Goal: Complete application form

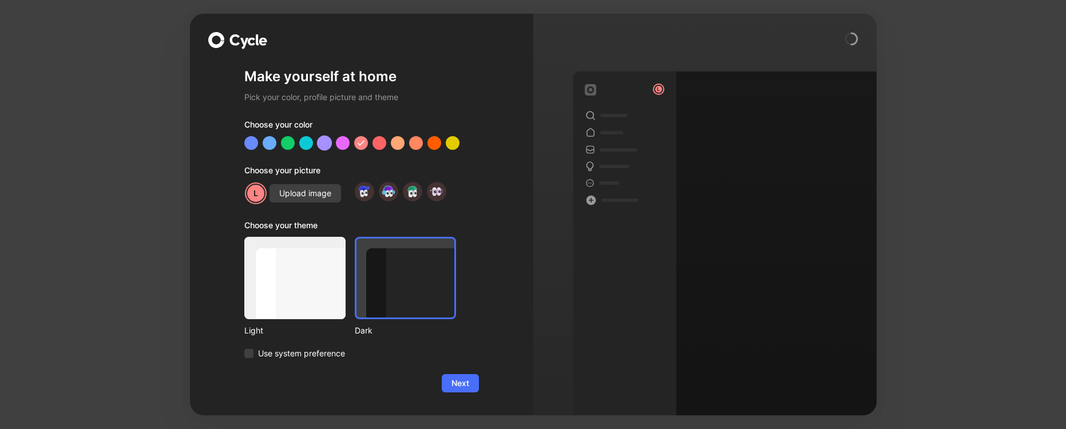
click at [331, 140] on div at bounding box center [323, 143] width 15 height 15
click at [464, 384] on span "Next" at bounding box center [460, 383] width 18 height 14
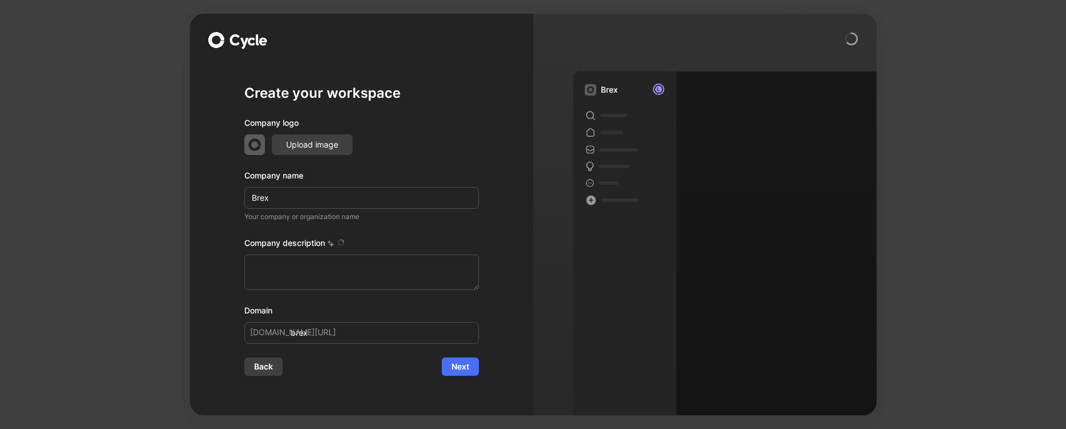
type textarea "Brex is a financial technology company founded in [DATE] by [PERSON_NAME] and […"
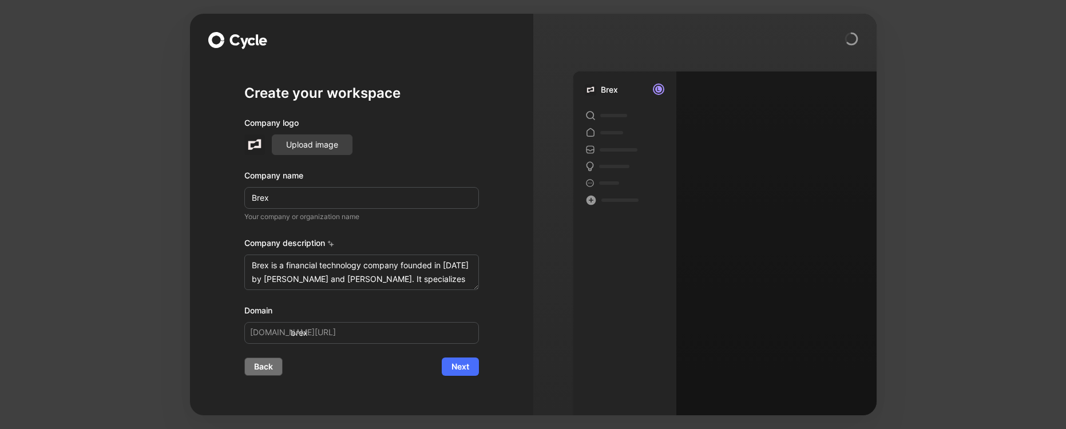
click at [262, 370] on span "Back" at bounding box center [263, 367] width 19 height 14
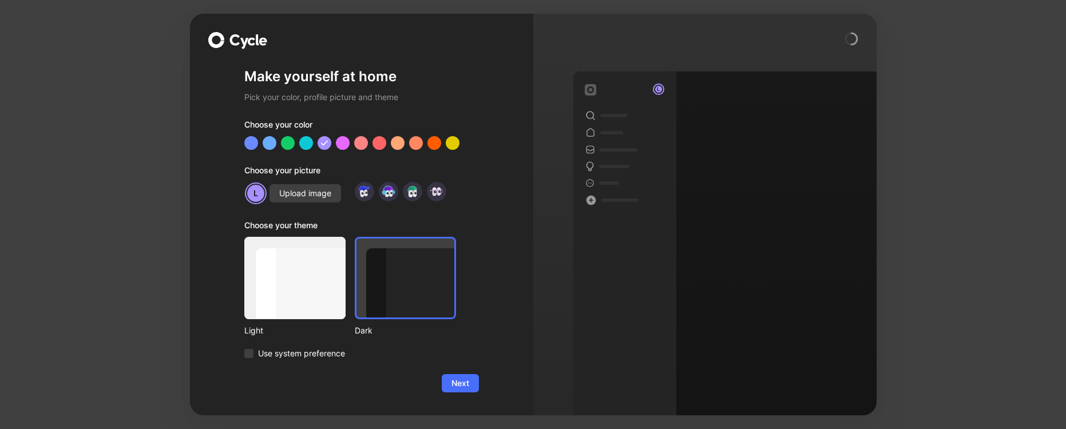
click at [366, 137] on div at bounding box center [361, 143] width 235 height 14
click at [363, 141] on div at bounding box center [360, 143] width 15 height 15
click at [459, 381] on span "Next" at bounding box center [460, 383] width 18 height 14
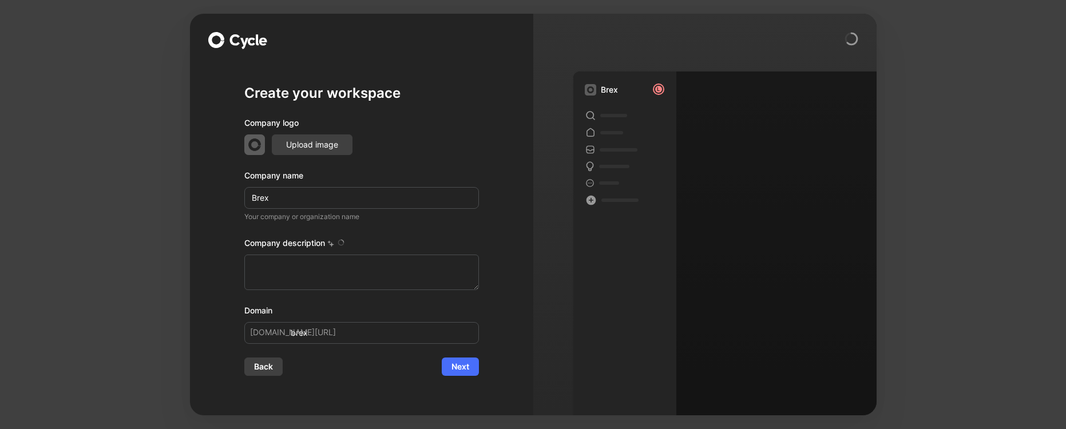
type textarea "Brex is a financial technology company founded in [DATE] by [PERSON_NAME] and […"
